Goal: Entertainment & Leisure: Browse casually

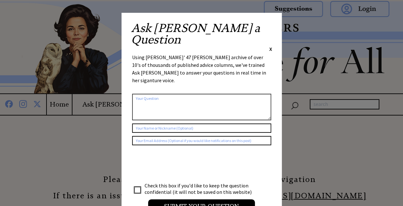
click at [271, 46] on span "X" at bounding box center [270, 49] width 3 height 6
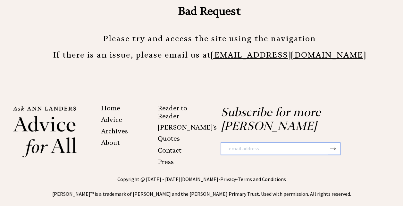
scroll to position [152, 0]
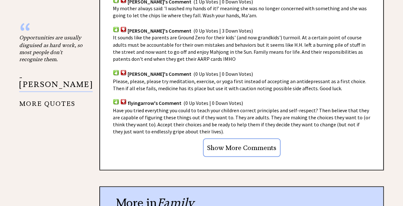
scroll to position [565, 0]
click at [272, 149] on input "Show More Comments" at bounding box center [242, 147] width 78 height 19
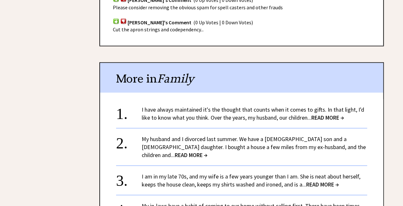
scroll to position [796, 0]
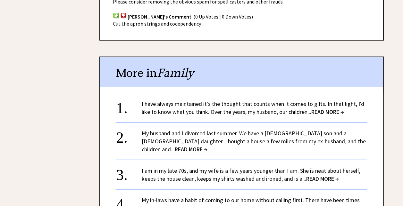
click at [340, 114] on span "READ MORE →" at bounding box center [327, 111] width 33 height 7
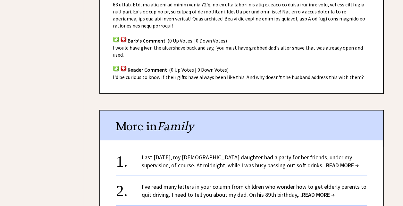
scroll to position [673, 0]
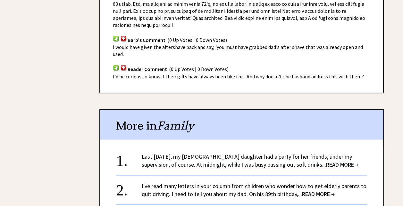
click at [349, 161] on span "READ MORE →" at bounding box center [342, 164] width 33 height 7
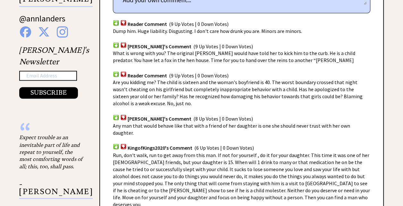
scroll to position [465, 0]
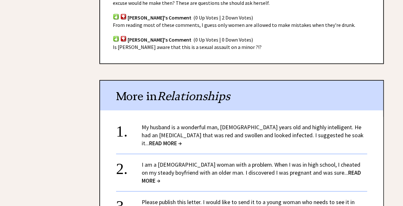
scroll to position [1341, 0]
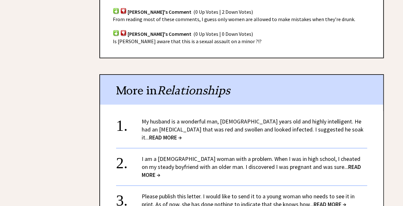
click at [321, 201] on span "READ MORE →" at bounding box center [330, 204] width 33 height 7
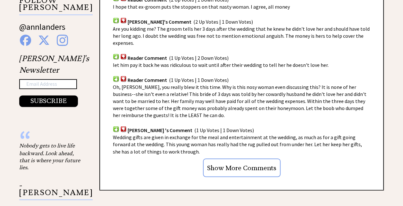
scroll to position [456, 0]
click at [269, 159] on input "Show More Comments" at bounding box center [242, 168] width 78 height 19
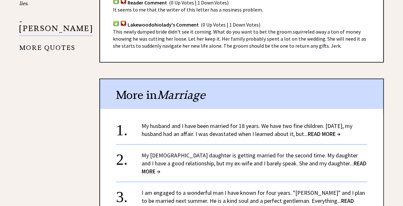
scroll to position [622, 0]
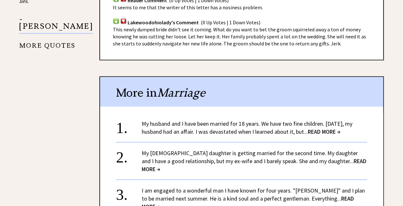
click at [345, 195] on span "READ MORE →" at bounding box center [248, 202] width 212 height 15
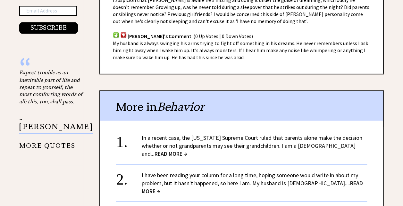
scroll to position [533, 0]
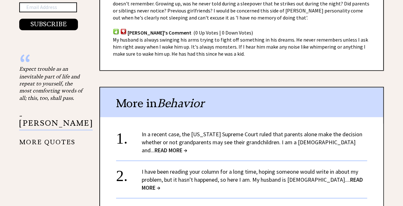
click at [337, 176] on span "READ MORE →" at bounding box center [252, 183] width 221 height 15
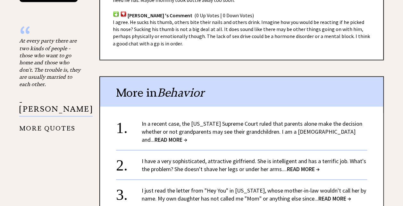
scroll to position [562, 0]
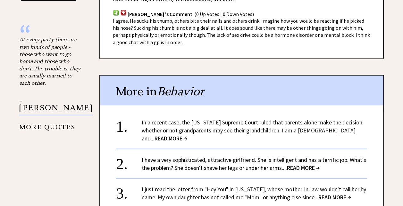
click at [302, 164] on span "READ MORE →" at bounding box center [303, 167] width 33 height 7
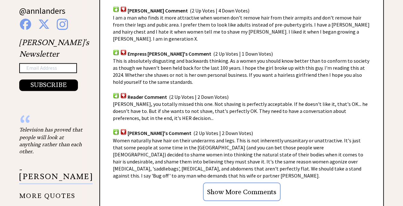
scroll to position [472, 0]
click at [248, 183] on input "Show More Comments" at bounding box center [242, 192] width 78 height 19
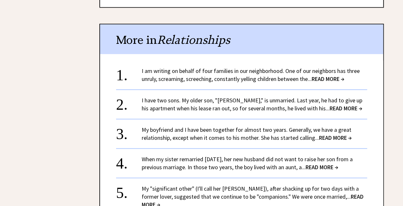
scroll to position [1505, 0]
click at [336, 193] on span "READ MORE →" at bounding box center [253, 200] width 222 height 15
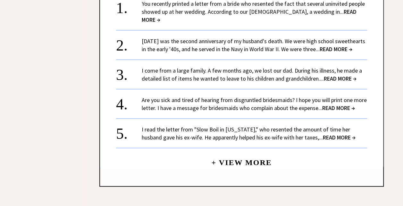
scroll to position [701, 0]
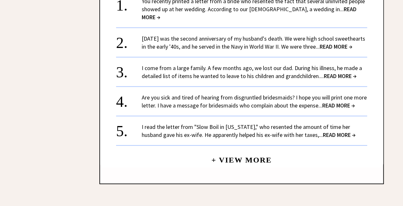
click at [266, 151] on link "+ View More" at bounding box center [241, 158] width 60 height 14
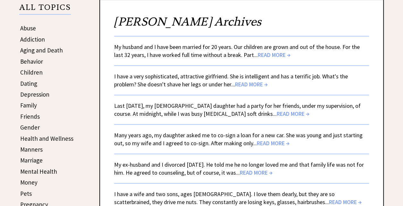
scroll to position [140, 0]
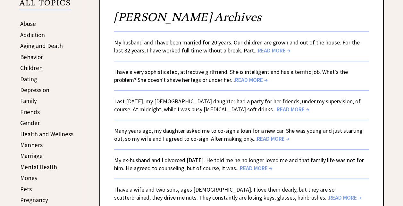
click at [269, 167] on span "READ MORE →" at bounding box center [256, 168] width 33 height 7
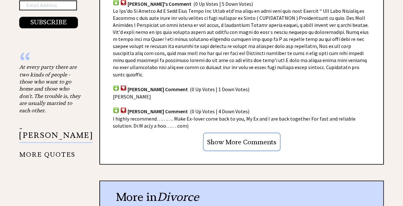
scroll to position [535, 0]
click at [263, 133] on input "Show More Comments" at bounding box center [242, 142] width 78 height 19
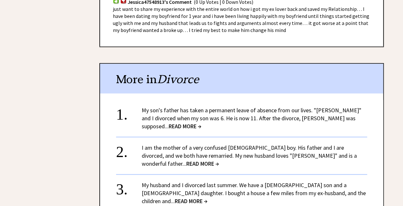
scroll to position [1582, 0]
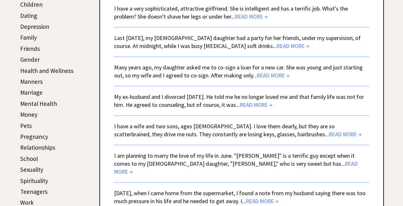
scroll to position [205, 0]
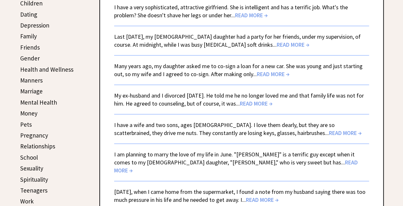
click at [263, 164] on span "READ MORE →" at bounding box center [236, 166] width 244 height 15
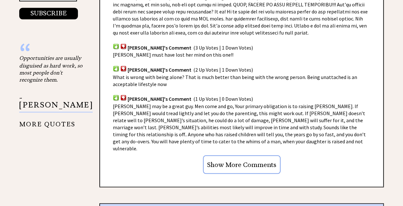
scroll to position [546, 0]
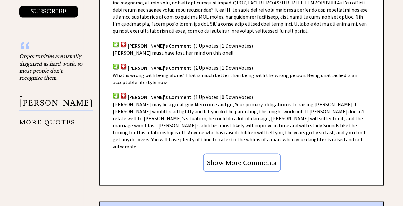
click at [256, 154] on input "Show More Comments" at bounding box center [242, 163] width 78 height 19
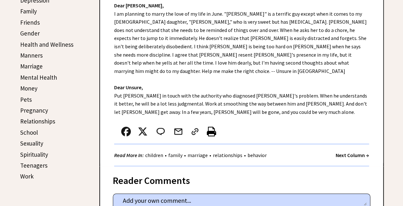
scroll to position [233, 0]
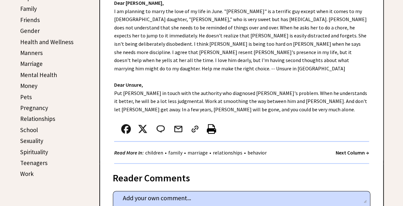
click at [52, 119] on link "Relationships" at bounding box center [37, 119] width 35 height 8
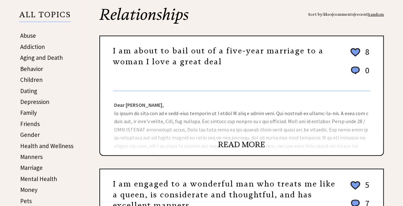
scroll to position [130, 0]
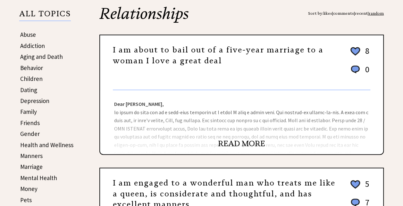
click at [258, 147] on link "READ MORE" at bounding box center [241, 144] width 47 height 10
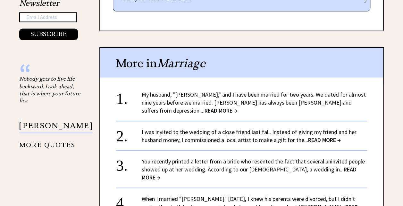
scroll to position [524, 0]
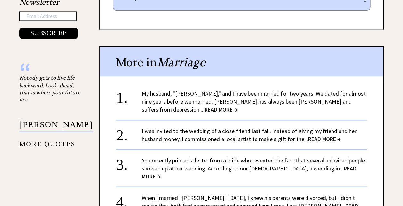
click at [237, 106] on span "READ MORE →" at bounding box center [221, 109] width 33 height 7
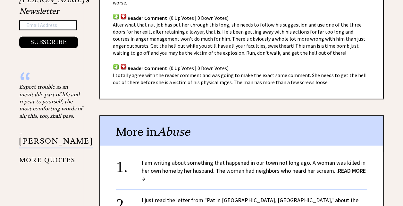
scroll to position [520, 0]
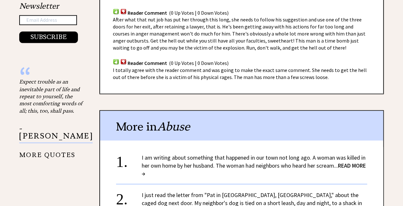
click at [347, 162] on span "READ MORE →" at bounding box center [254, 169] width 224 height 15
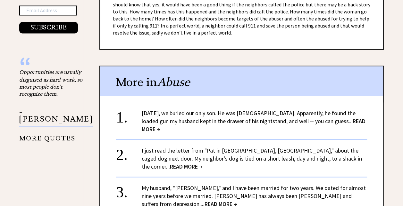
scroll to position [532, 0]
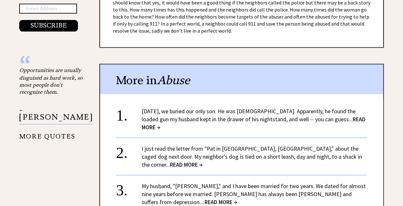
click at [203, 161] on span "READ MORE →" at bounding box center [186, 164] width 33 height 7
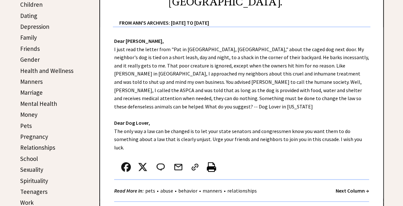
scroll to position [205, 0]
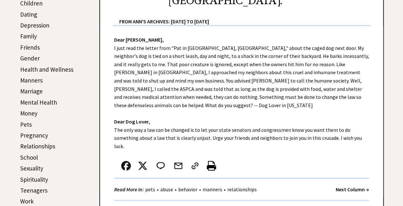
click at [54, 149] on link "Relationships" at bounding box center [37, 147] width 35 height 8
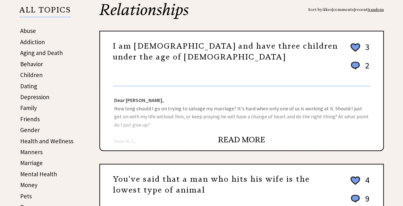
scroll to position [134, 0]
click at [256, 140] on link "READ MORE" at bounding box center [241, 140] width 47 height 10
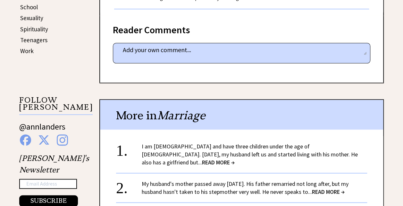
scroll to position [358, 0]
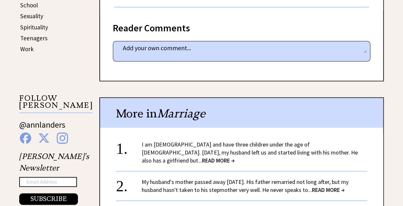
click at [235, 157] on span "READ MORE →" at bounding box center [218, 160] width 33 height 7
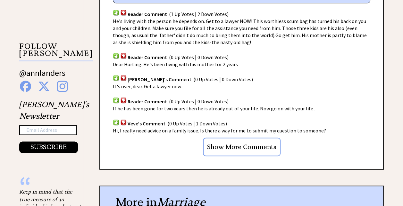
scroll to position [410, 0]
click at [249, 140] on input "Show More Comments" at bounding box center [242, 147] width 78 height 19
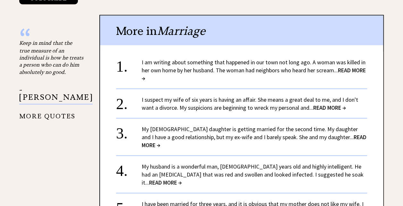
scroll to position [562, 0]
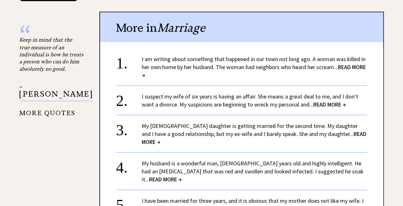
click at [332, 101] on span "READ MORE →" at bounding box center [329, 104] width 33 height 7
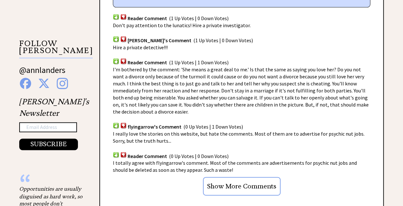
scroll to position [422, 0]
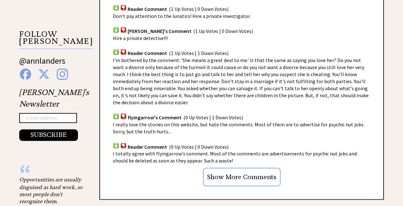
click at [257, 168] on input "Show More Comments" at bounding box center [242, 177] width 78 height 19
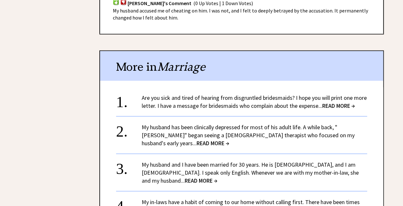
scroll to position [690, 0]
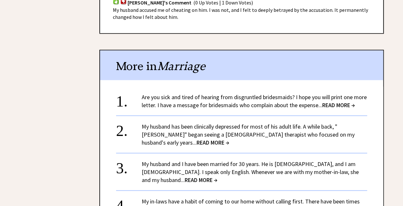
click at [217, 177] on span "READ MORE →" at bounding box center [201, 180] width 33 height 7
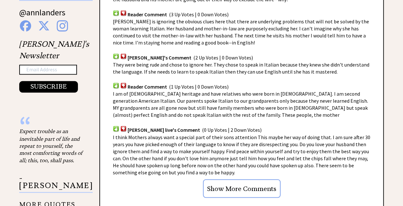
scroll to position [471, 0]
click at [253, 181] on input "Show More Comments" at bounding box center [242, 188] width 78 height 19
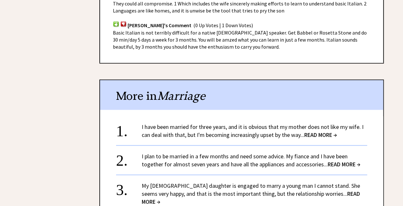
scroll to position [706, 0]
click at [325, 131] on span "READ MORE →" at bounding box center [320, 134] width 33 height 7
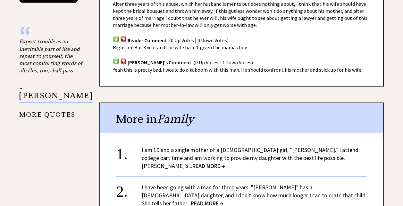
scroll to position [562, 0]
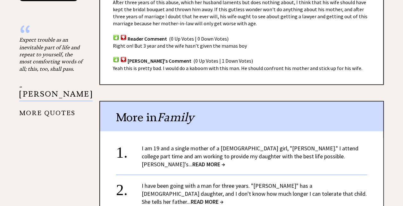
click at [225, 161] on span "READ MORE →" at bounding box center [208, 164] width 33 height 7
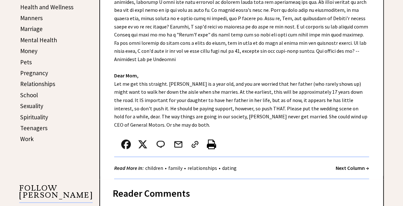
scroll to position [267, 0]
click at [52, 86] on link "Relationships" at bounding box center [37, 84] width 35 height 8
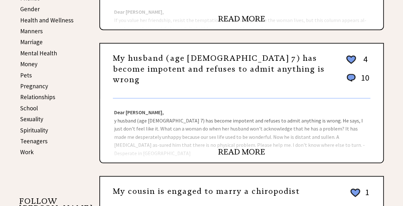
scroll to position [256, 0]
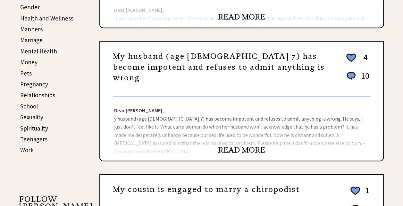
click at [265, 149] on link "READ MORE" at bounding box center [241, 151] width 47 height 10
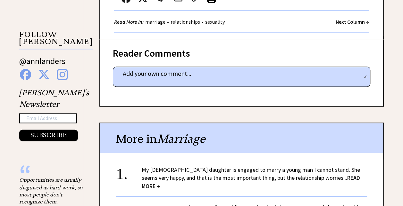
scroll to position [423, 0]
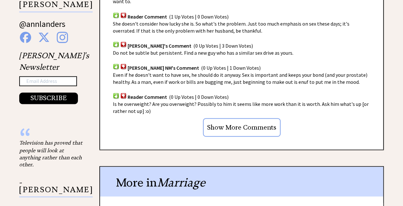
scroll to position [460, 0]
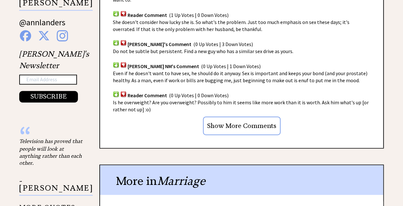
click at [236, 120] on input "Show More Comments" at bounding box center [242, 126] width 78 height 19
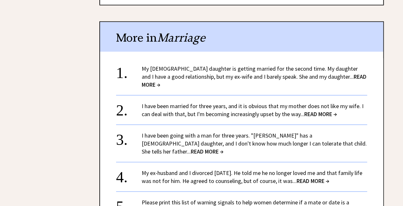
scroll to position [849, 0]
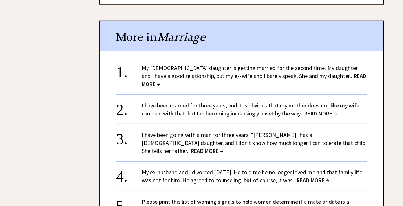
click at [223, 147] on span "READ MORE →" at bounding box center [207, 150] width 33 height 7
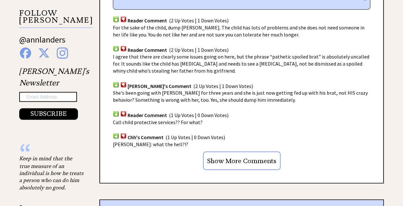
scroll to position [444, 0]
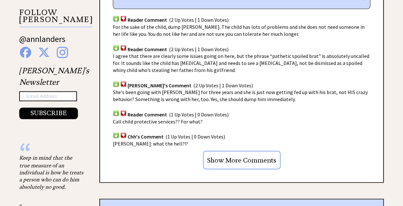
click at [244, 151] on input "Show More Comments" at bounding box center [242, 160] width 78 height 19
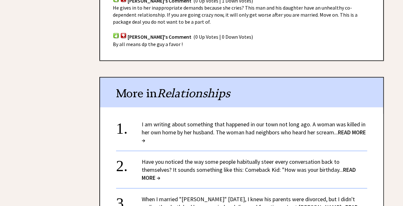
scroll to position [697, 0]
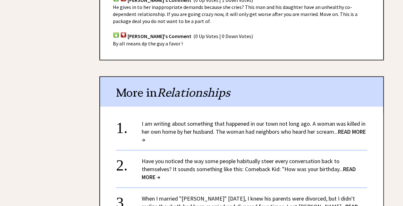
click at [220, 158] on link "Have you noticed the way some people habitually steer every conversation back t…" at bounding box center [249, 169] width 214 height 23
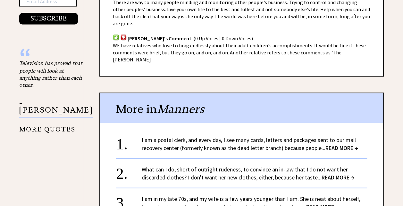
scroll to position [559, 0]
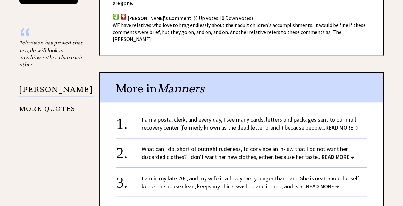
click at [323, 183] on span "READ MORE →" at bounding box center [322, 186] width 33 height 7
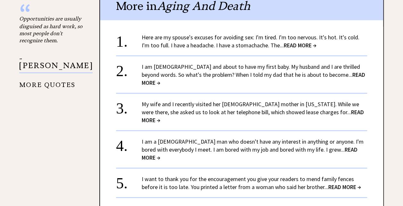
scroll to position [584, 0]
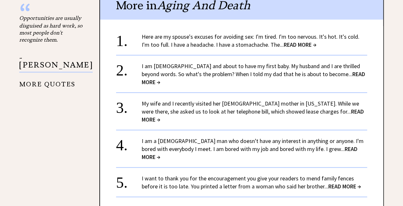
click at [340, 145] on span "READ MORE →" at bounding box center [250, 152] width 216 height 15
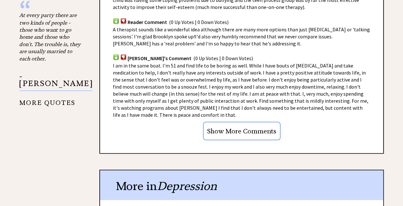
scroll to position [595, 0]
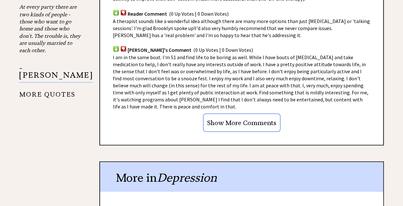
click at [229, 123] on input "Show More Comments" at bounding box center [242, 122] width 78 height 19
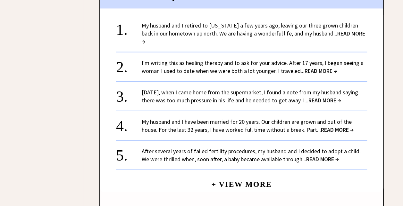
scroll to position [738, 0]
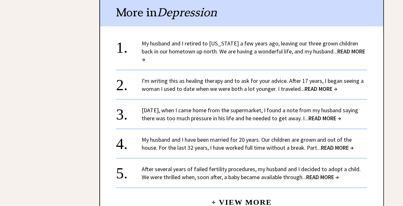
click at [339, 115] on span "READ MORE →" at bounding box center [324, 118] width 33 height 7
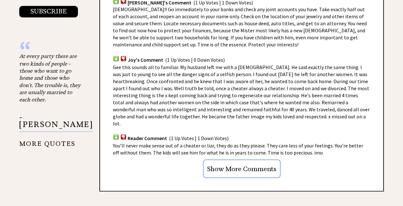
scroll to position [549, 0]
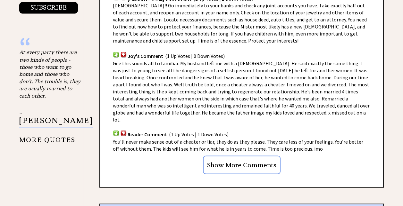
click at [224, 156] on input "Show More Comments" at bounding box center [242, 165] width 78 height 19
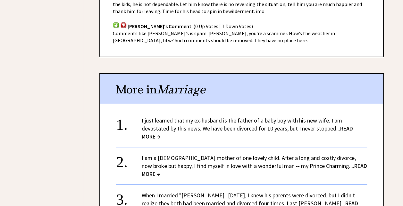
scroll to position [1019, 0]
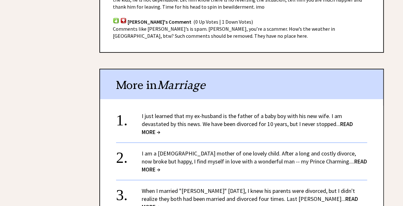
click at [329, 158] on span "READ MORE →" at bounding box center [254, 165] width 225 height 15
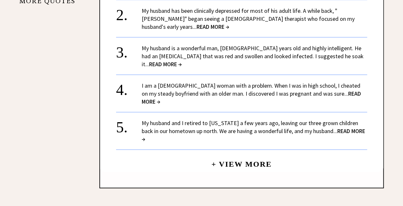
scroll to position [668, 0]
